Goal: Navigation & Orientation: Find specific page/section

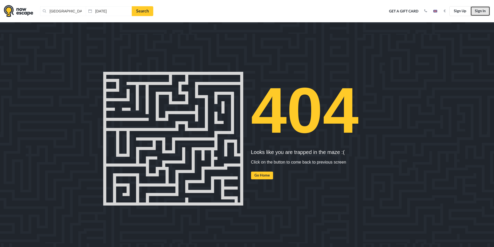
click at [477, 12] on link "Sign In" at bounding box center [480, 11] width 20 height 10
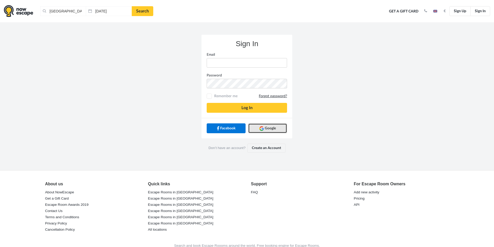
click at [273, 127] on span "Google" at bounding box center [270, 128] width 11 height 5
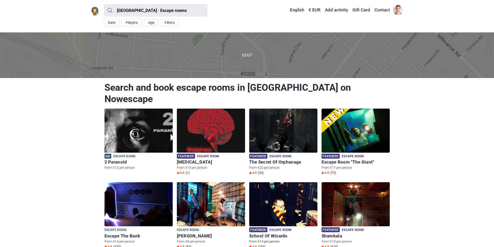
scroll to position [154, 0]
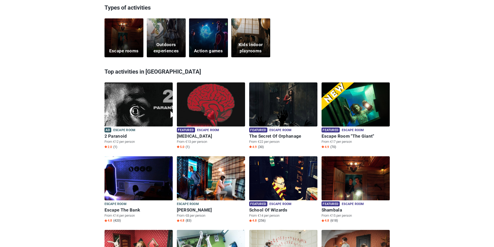
scroll to position [156, 0]
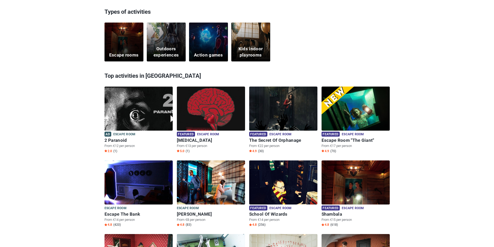
click at [126, 47] on div "Escape rooms" at bounding box center [124, 42] width 39 height 39
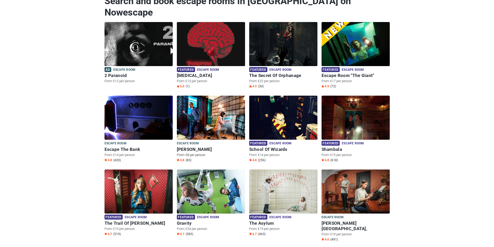
scroll to position [52, 0]
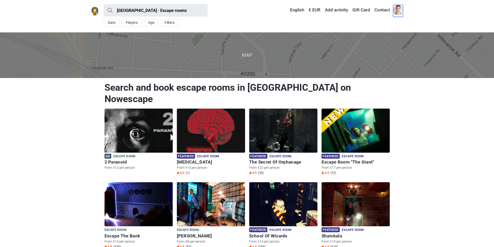
click at [399, 10] on span at bounding box center [398, 10] width 10 height 10
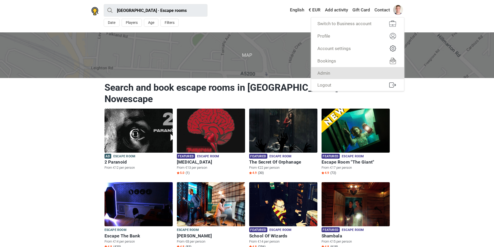
click at [380, 75] on link "Admin" at bounding box center [357, 73] width 93 height 12
